Goal: Task Accomplishment & Management: Manage account settings

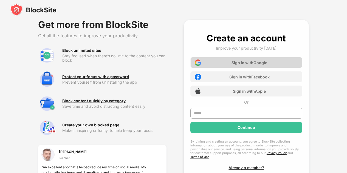
click at [223, 62] on div "Sign in with Google" at bounding box center [246, 62] width 112 height 11
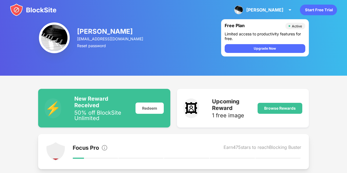
click at [170, 55] on div "Derek Bingham truecavsfan02@gmail.com Reset password Free Plan Active Limited a…" at bounding box center [173, 38] width 347 height 76
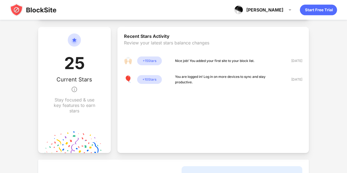
scroll to position [149, 0]
click at [218, 58] on div "🙌🏻 + 15 Stars Nice job! You added your first site to your block list." at bounding box center [189, 61] width 130 height 9
click at [157, 60] on div "+ 15 Stars" at bounding box center [149, 61] width 25 height 9
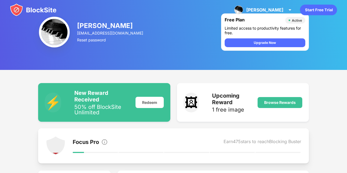
scroll to position [0, 0]
